Goal: Task Accomplishment & Management: Use online tool/utility

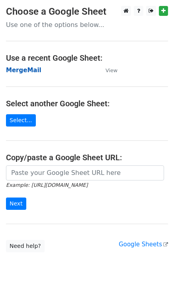
click at [35, 72] on strong "MergeMail" at bounding box center [23, 70] width 35 height 7
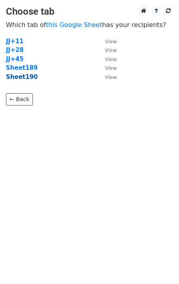
click at [27, 80] on strong "Sheet190" at bounding box center [22, 76] width 32 height 7
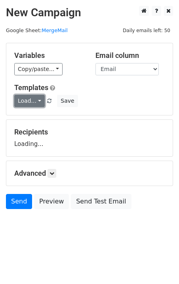
click at [30, 101] on link "Load..." at bounding box center [29, 101] width 31 height 12
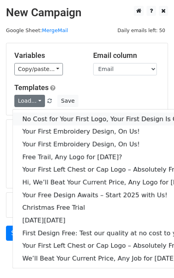
click at [42, 115] on link "No Cost for Your First Logo, Your First Design Is On Us!" at bounding box center [109, 119] width 192 height 13
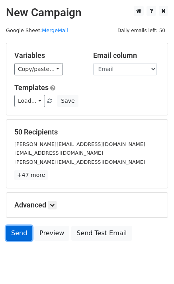
click at [13, 237] on link "Send" at bounding box center [19, 233] width 26 height 15
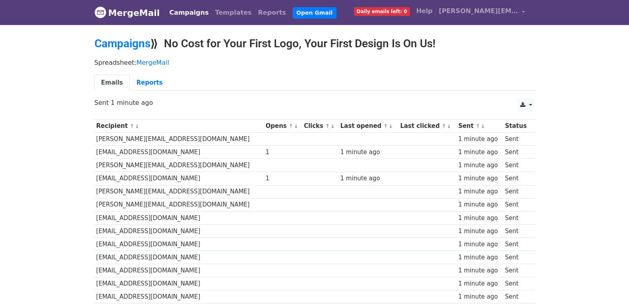
click at [174, 146] on td "[EMAIL_ADDRESS][DOMAIN_NAME]" at bounding box center [180, 152] width 170 height 13
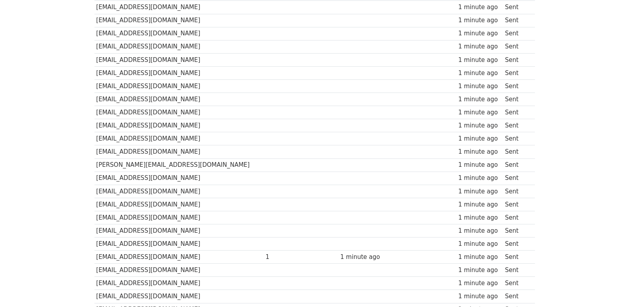
scroll to position [553, 0]
